Goal: Transaction & Acquisition: Purchase product/service

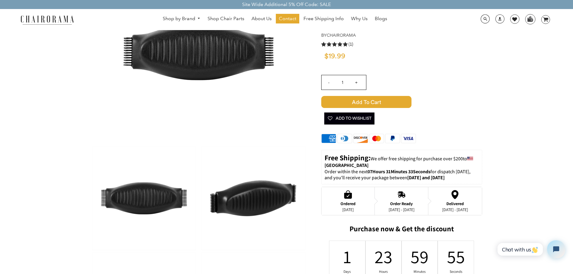
scroll to position [90, 0]
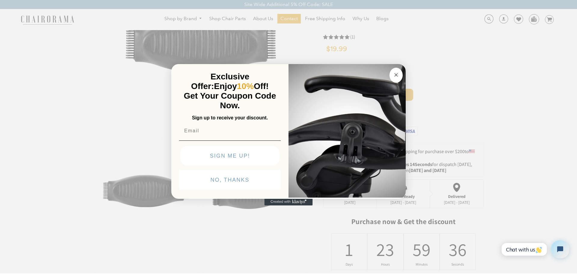
click at [398, 76] on icon "Close dialog" at bounding box center [396, 74] width 3 height 3
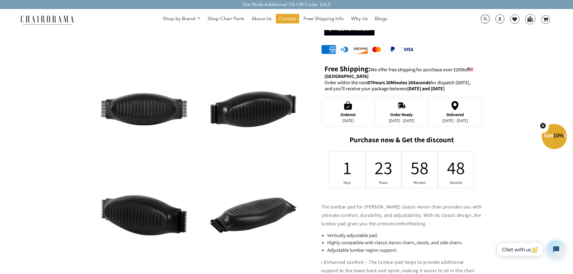
scroll to position [150, 0]
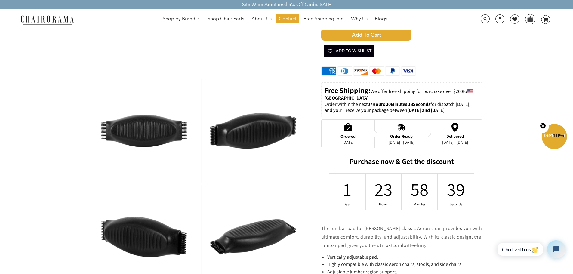
click at [250, 124] on img at bounding box center [252, 130] width 103 height 103
click at [183, 238] on img at bounding box center [143, 236] width 103 height 103
click at [146, 236] on img at bounding box center [143, 236] width 103 height 103
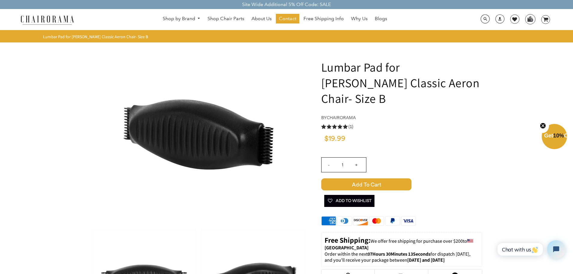
scroll to position [0, 0]
